Goal: Submit feedback/report problem

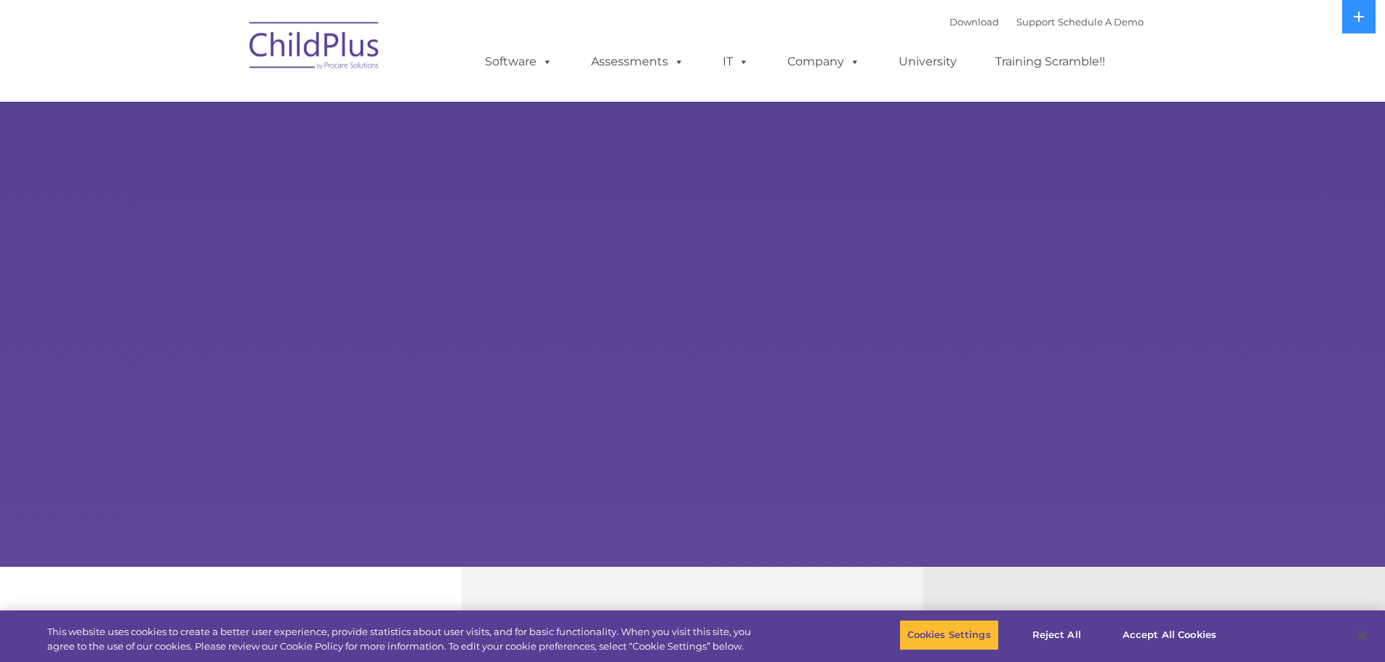
select select "MEDIUM"
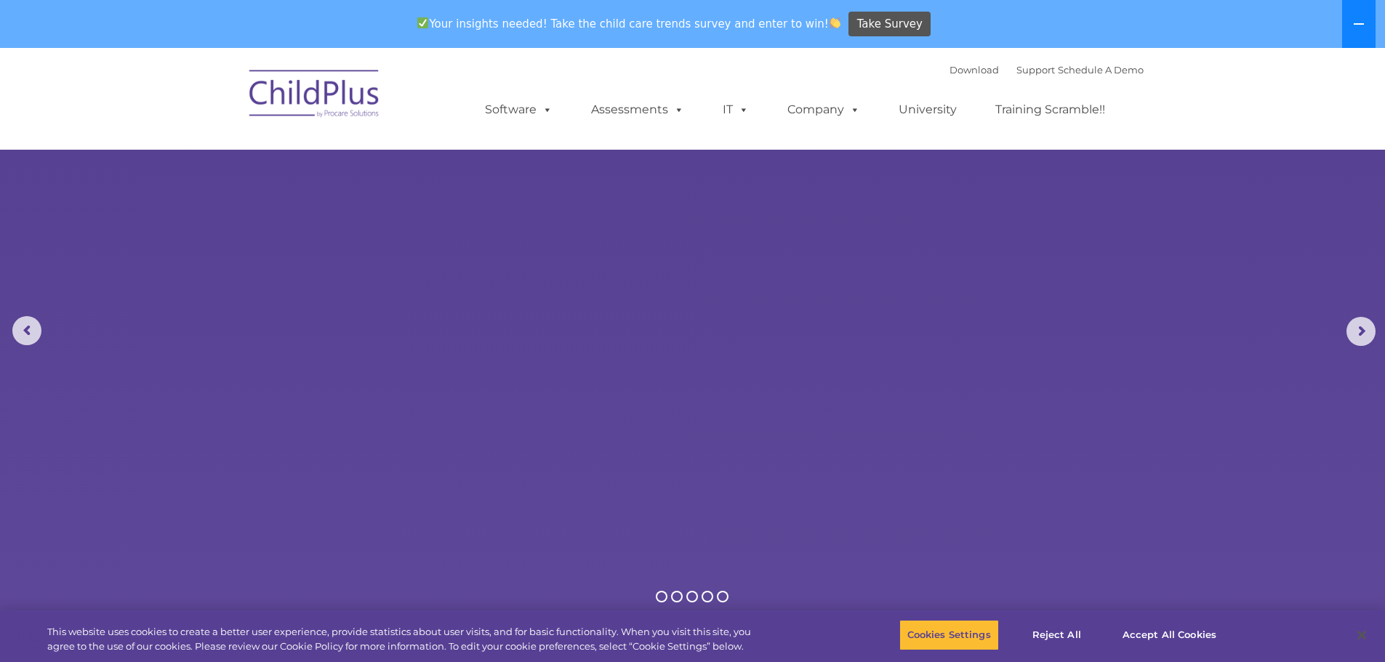
click at [1366, 20] on button at bounding box center [1358, 24] width 33 height 48
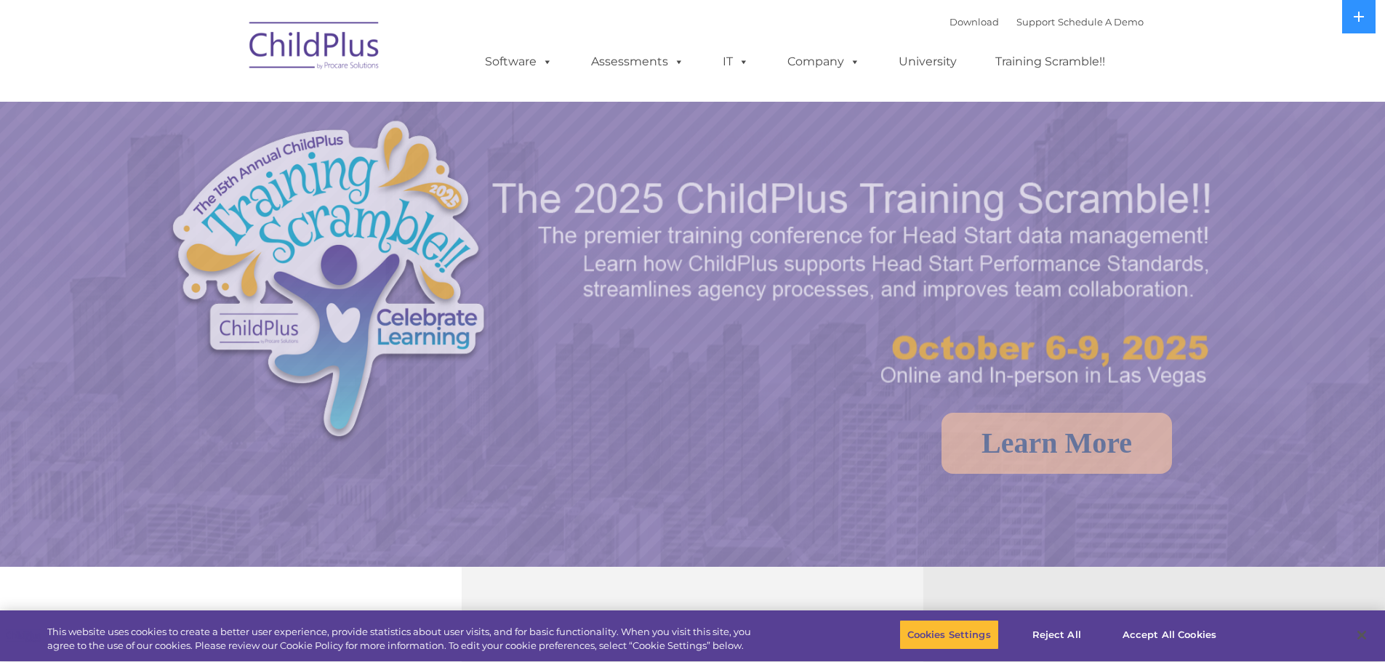
select select "MEDIUM"
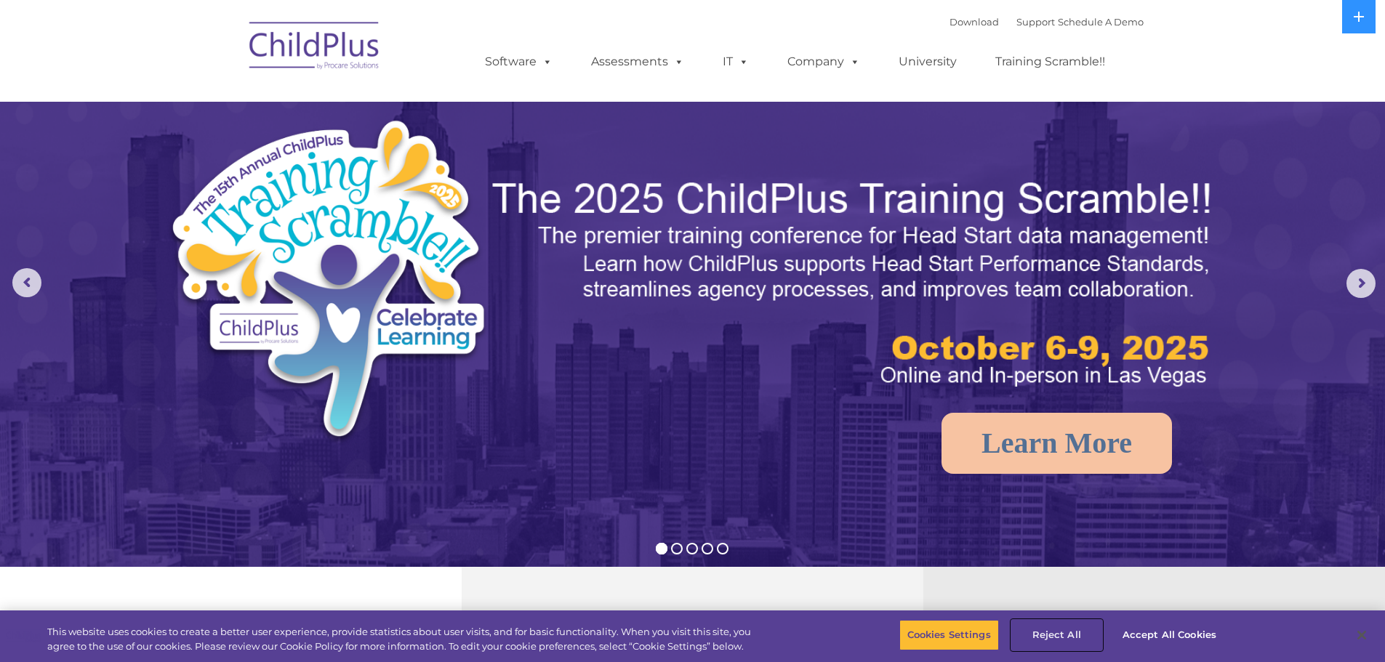
click at [1064, 637] on button "Reject All" at bounding box center [1056, 635] width 91 height 31
